Goal: Browse casually

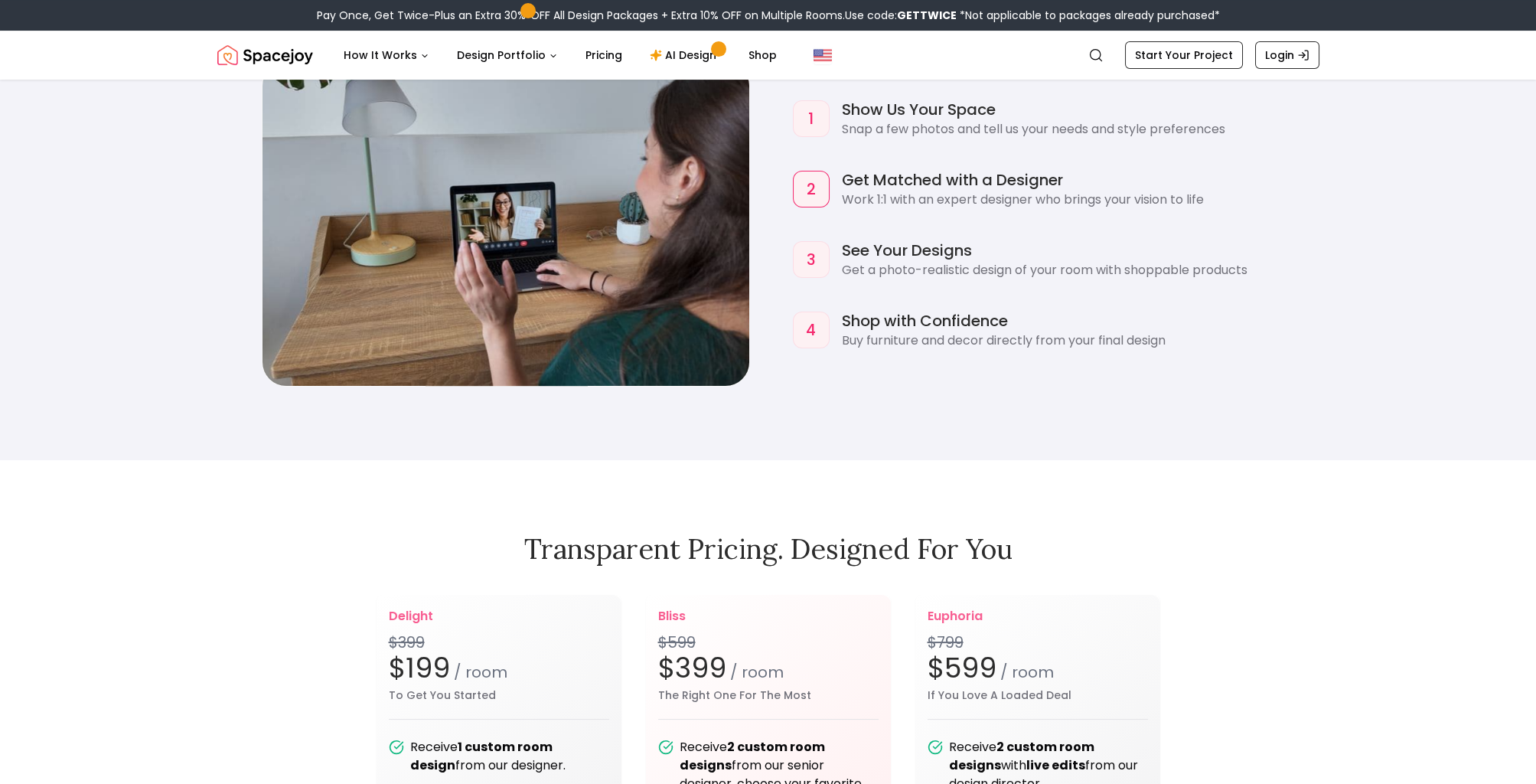
scroll to position [2020, 0]
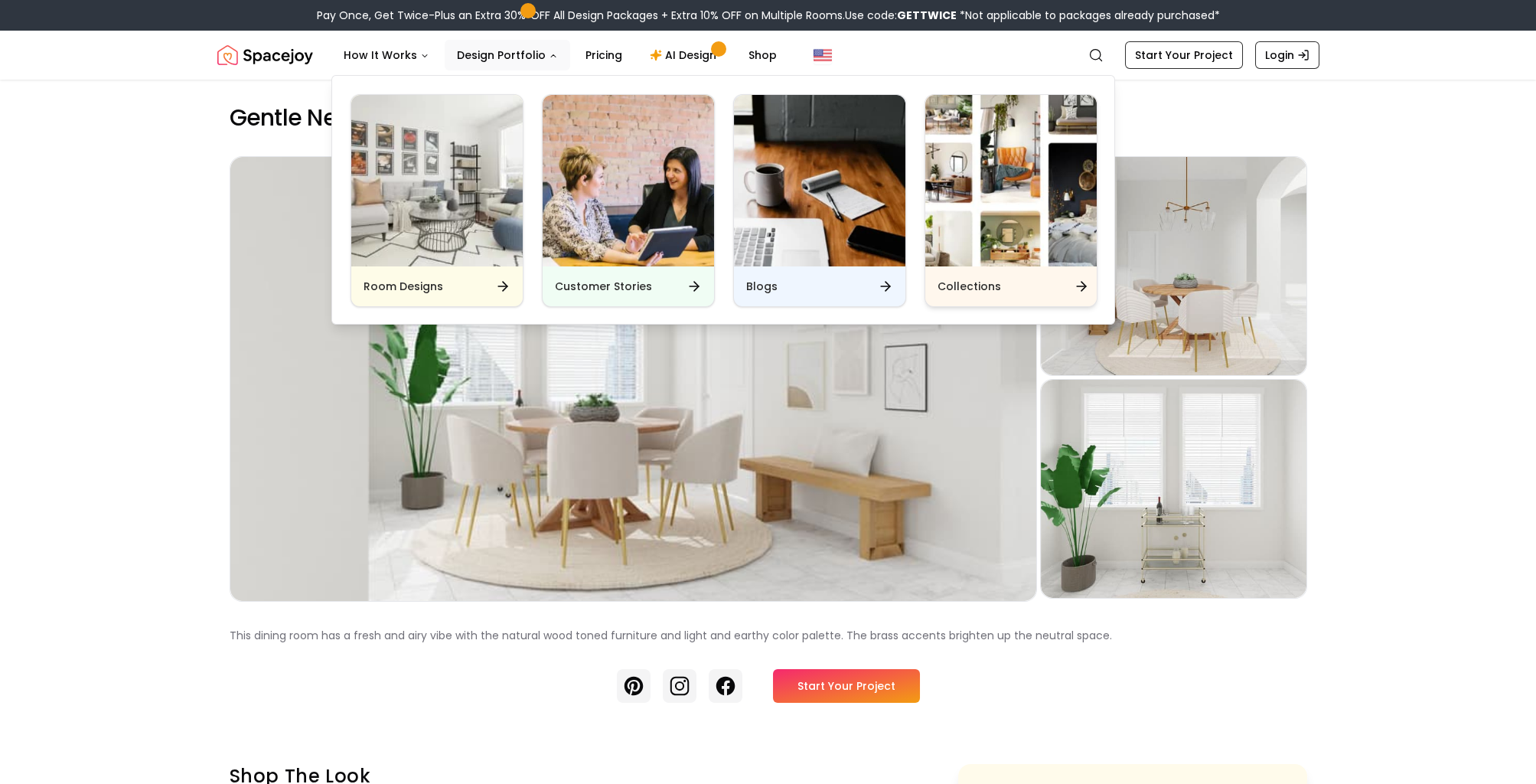
click at [985, 283] on h6 "Collections" at bounding box center [969, 286] width 63 height 16
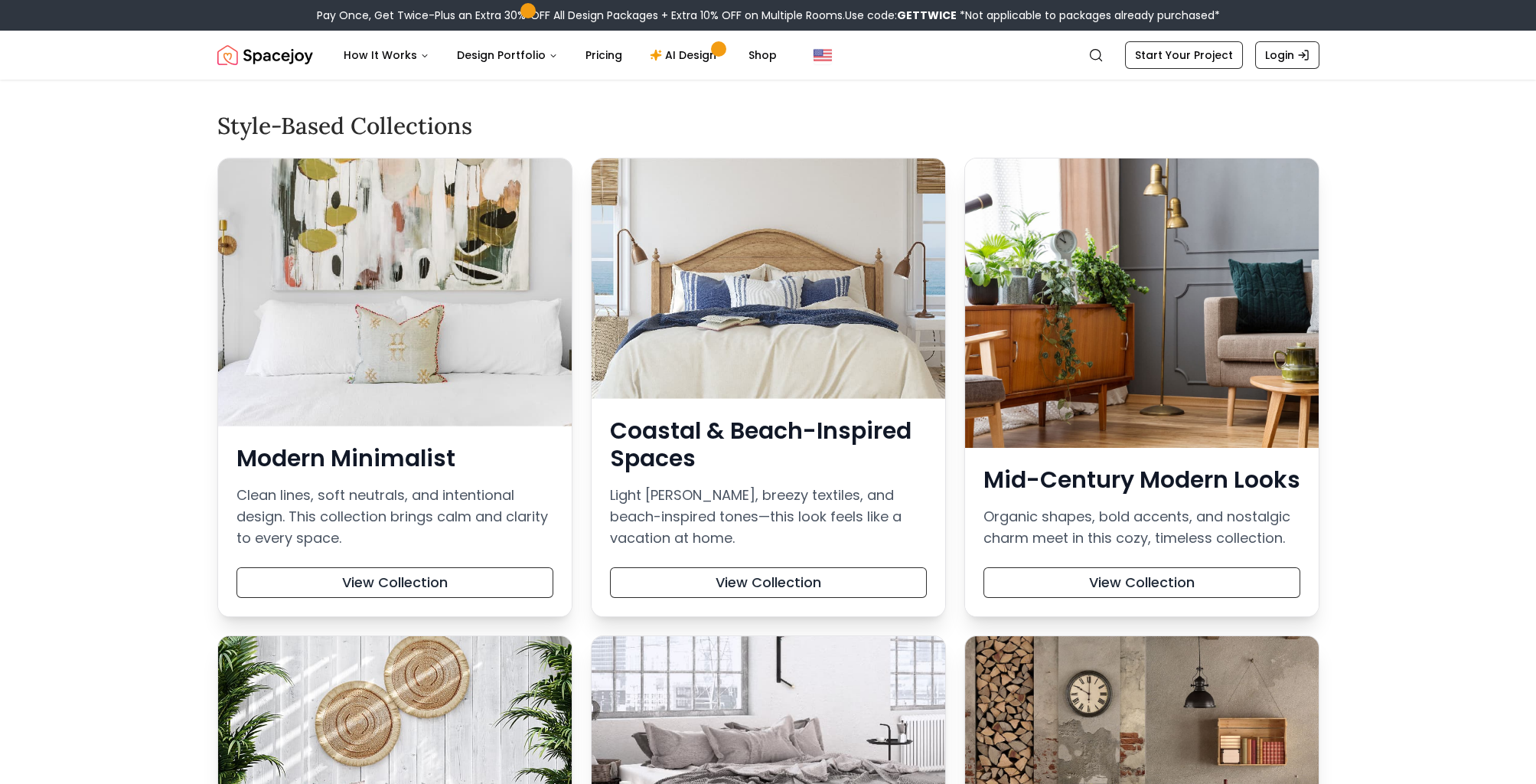
scroll to position [184, 0]
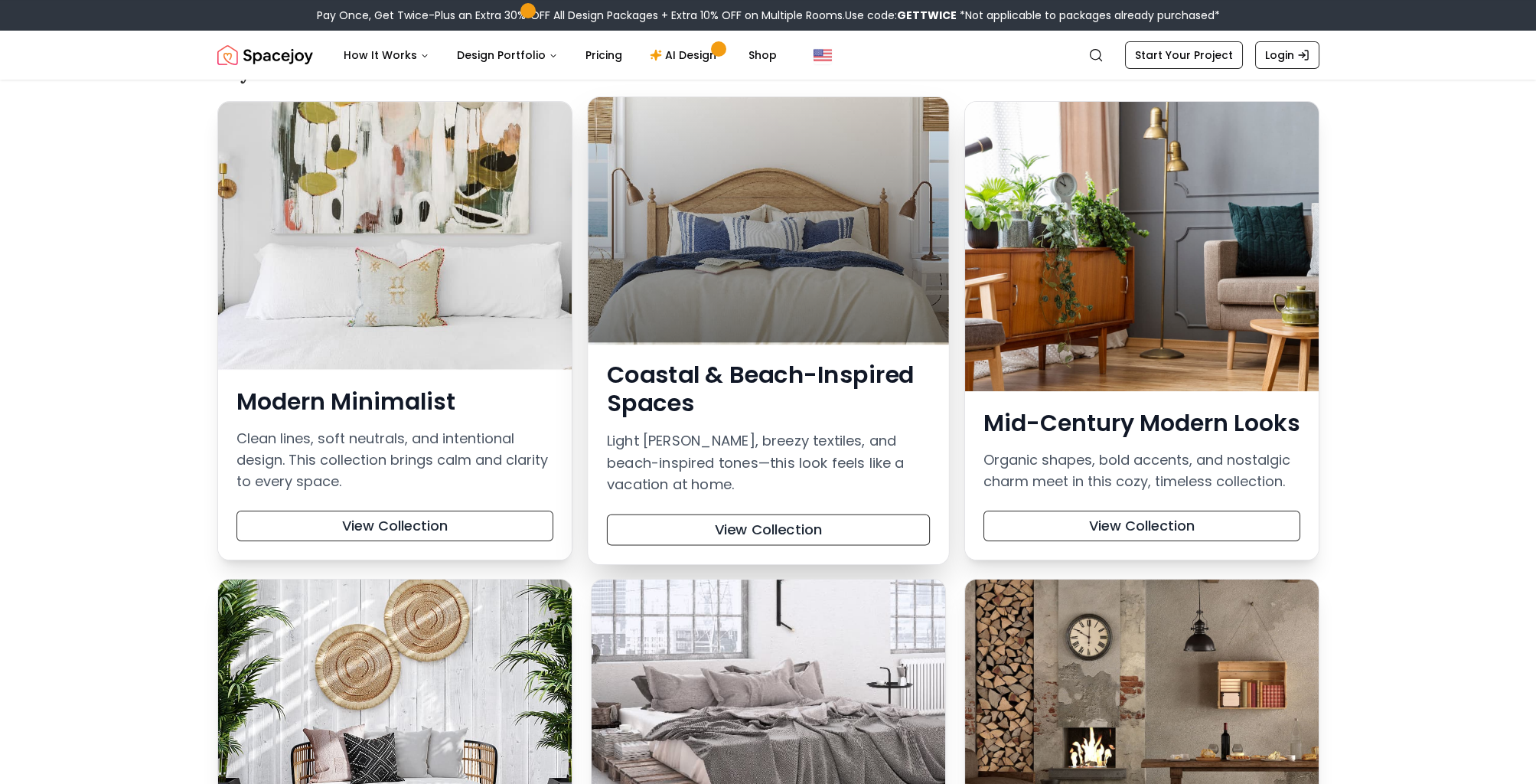
click at [755, 272] on div at bounding box center [768, 220] width 360 height 244
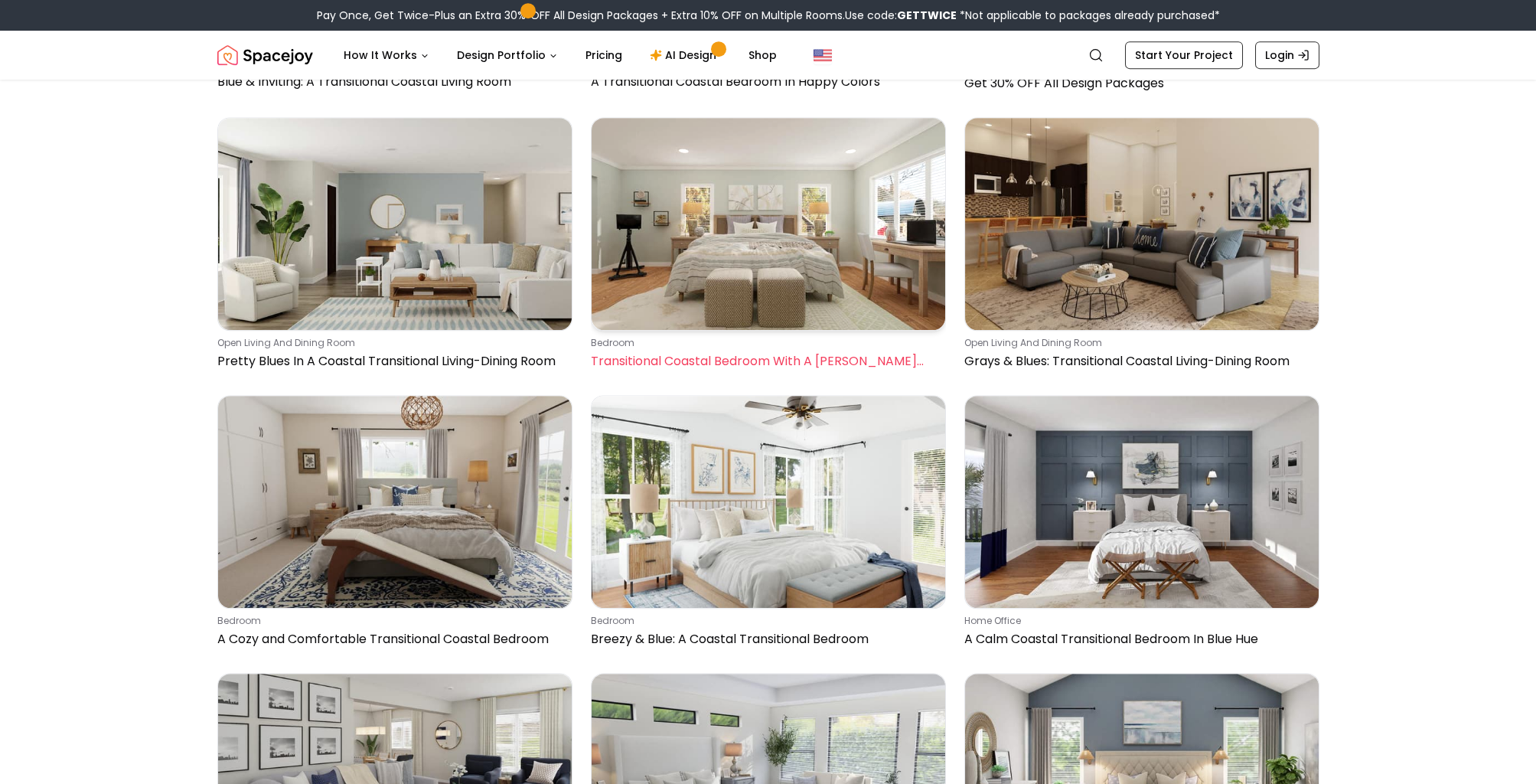
scroll to position [3184, 0]
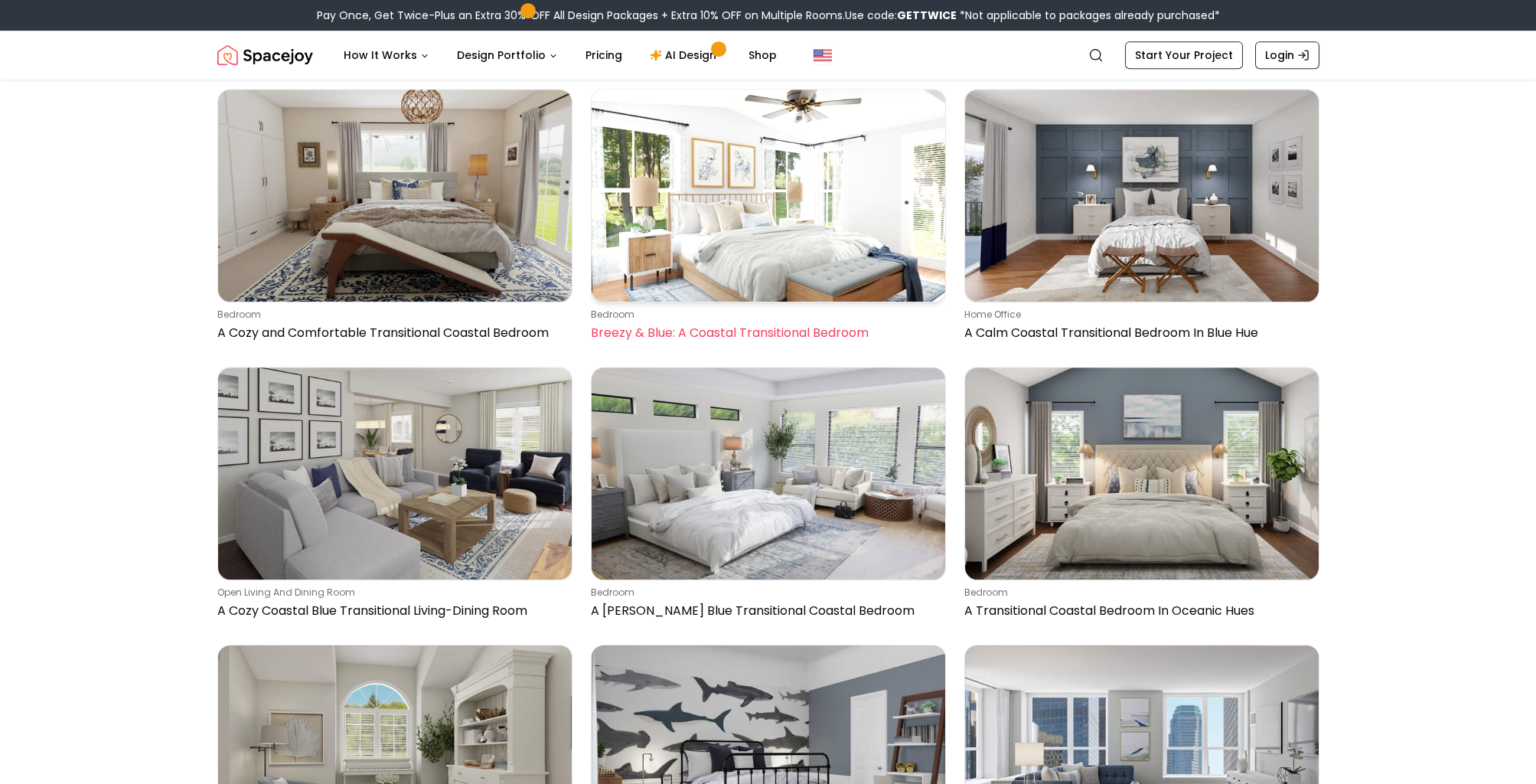
click at [797, 192] on img at bounding box center [768, 195] width 354 height 212
